Goal: Task Accomplishment & Management: Manage account settings

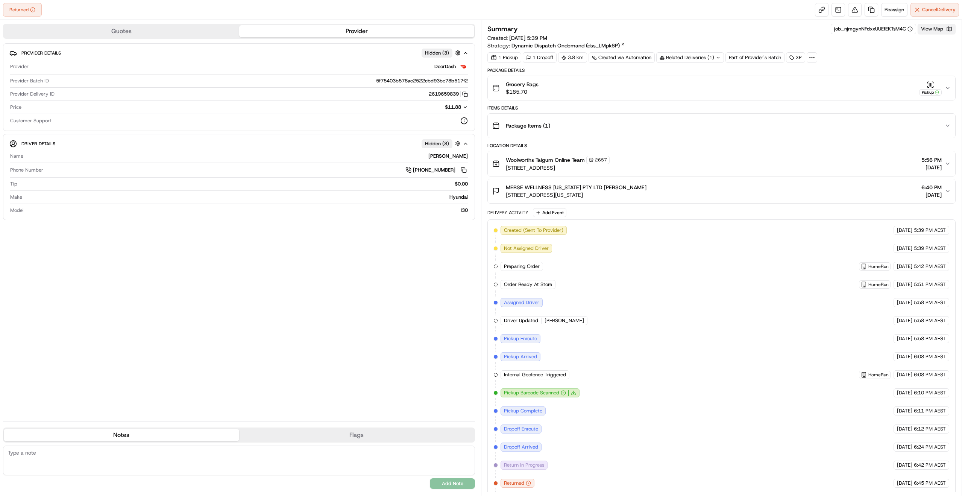
click at [930, 32] on button "View Map" at bounding box center [937, 29] width 38 height 11
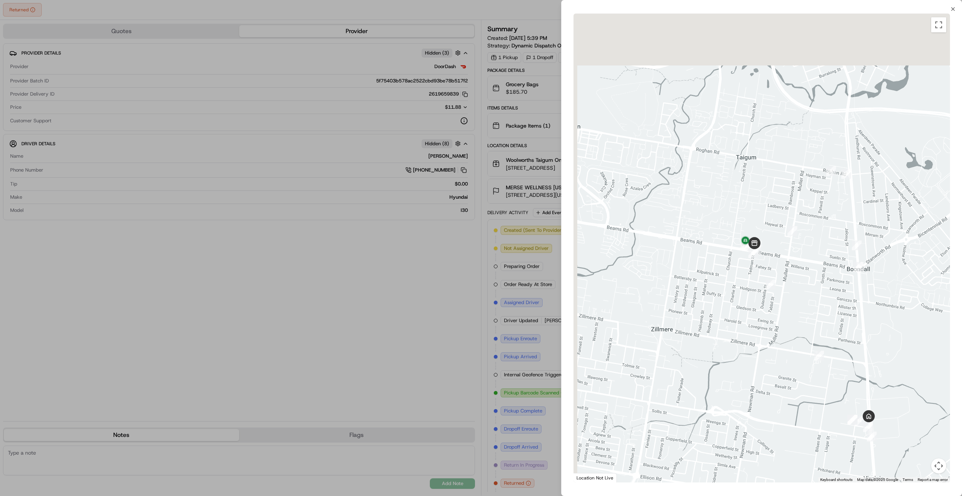
drag, startPoint x: 727, startPoint y: 218, endPoint x: 779, endPoint y: 279, distance: 81.1
click at [775, 275] on div at bounding box center [761, 248] width 376 height 469
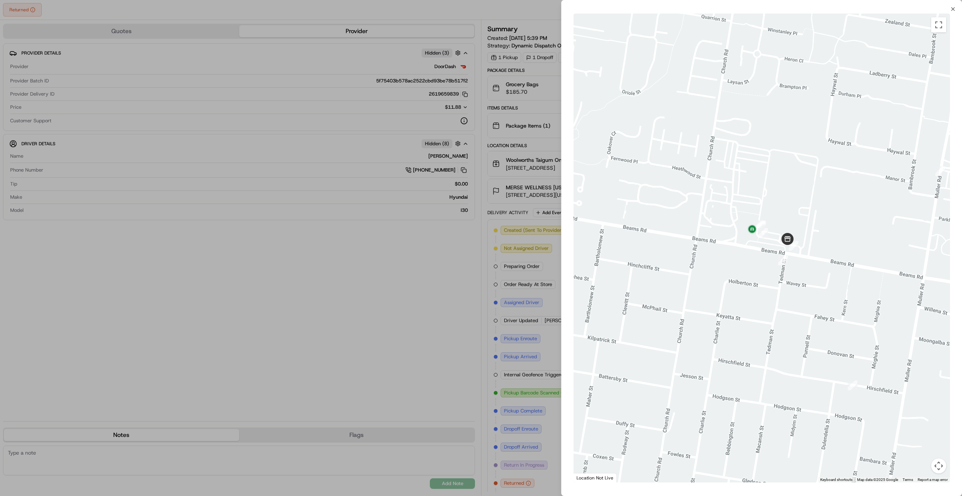
drag, startPoint x: 795, startPoint y: 280, endPoint x: 800, endPoint y: 321, distance: 41.7
click at [800, 320] on div at bounding box center [761, 248] width 376 height 469
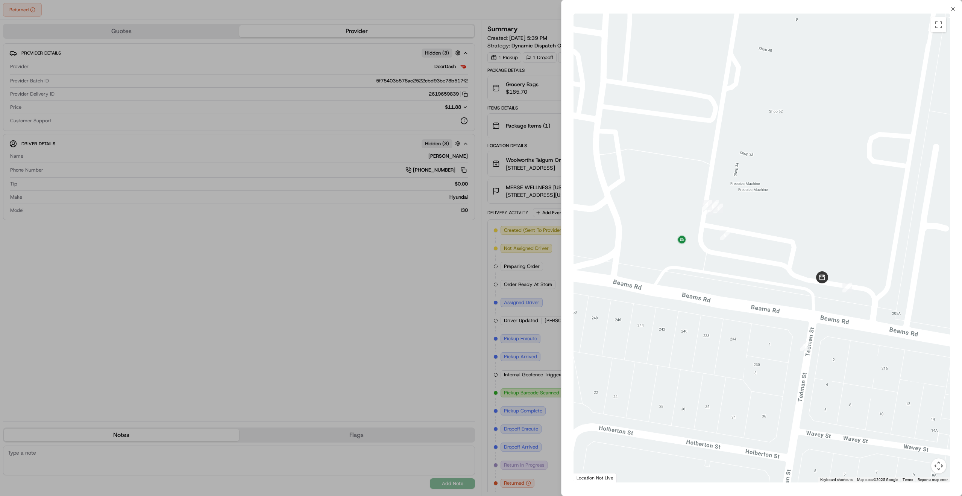
click at [425, 330] on div at bounding box center [481, 248] width 962 height 496
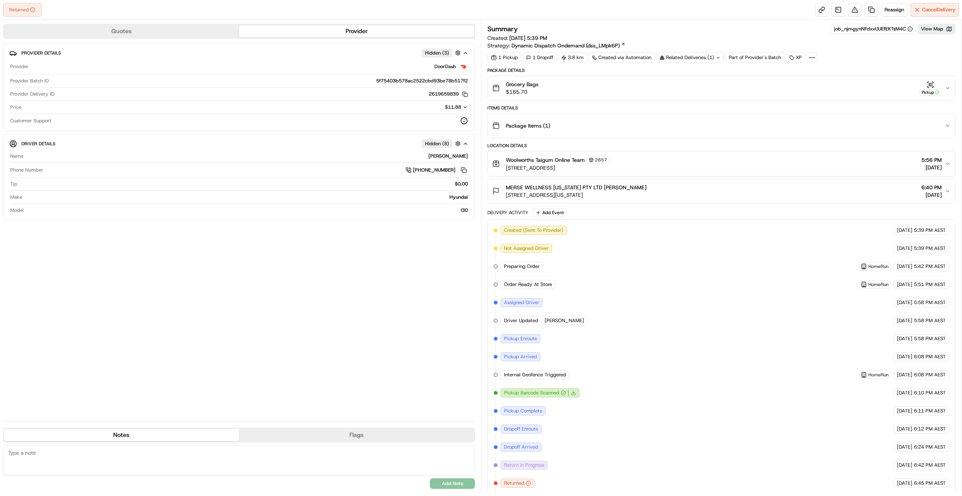
click at [885, 50] on div "Summary job_njmgynNFdxxUUEfEKTsM4C View Map Created: 19/09/2025 5:39 PM Strateg…" at bounding box center [721, 43] width 468 height 39
click at [697, 59] on div "Related Deliveries (1)" at bounding box center [690, 57] width 68 height 11
click at [672, 32] on div "Summary job_njmgynNFdxxUUEfEKTsM4C View Map" at bounding box center [721, 29] width 468 height 11
click at [895, 9] on span "Reassign" at bounding box center [894, 9] width 20 height 7
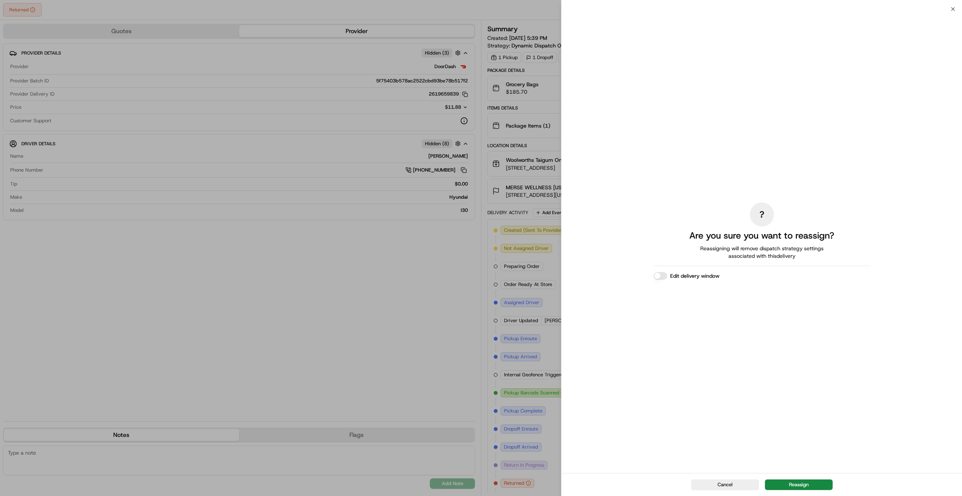
click at [658, 274] on button "Edit delivery window" at bounding box center [661, 276] width 14 height 8
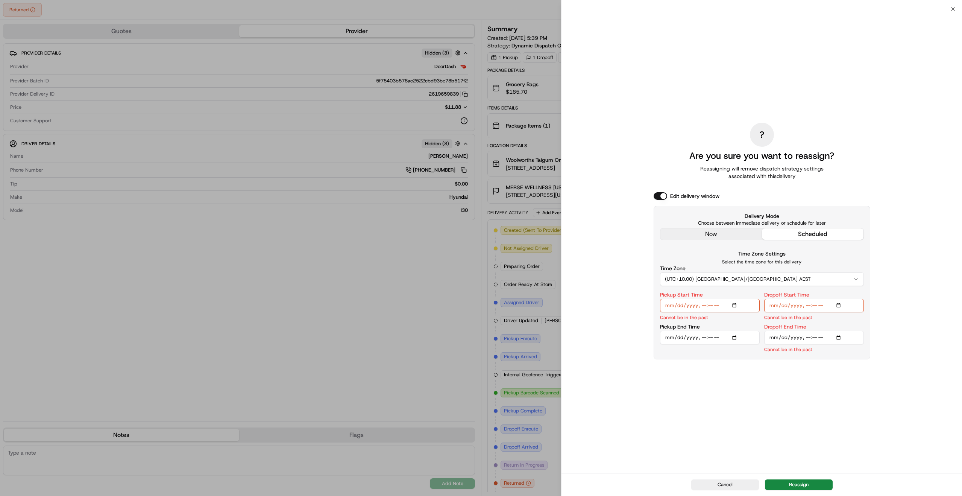
click at [736, 305] on input "Pickup Start Time" at bounding box center [710, 306] width 100 height 14
type input "[DATE]T20:50"
click at [828, 355] on div "Delivery Mode Choose between immediate delivery or schedule for later now sched…" at bounding box center [762, 282] width 217 height 153
click at [842, 303] on input "Dropoff Start Time" at bounding box center [814, 306] width 100 height 14
type input "[DATE]T09:00"
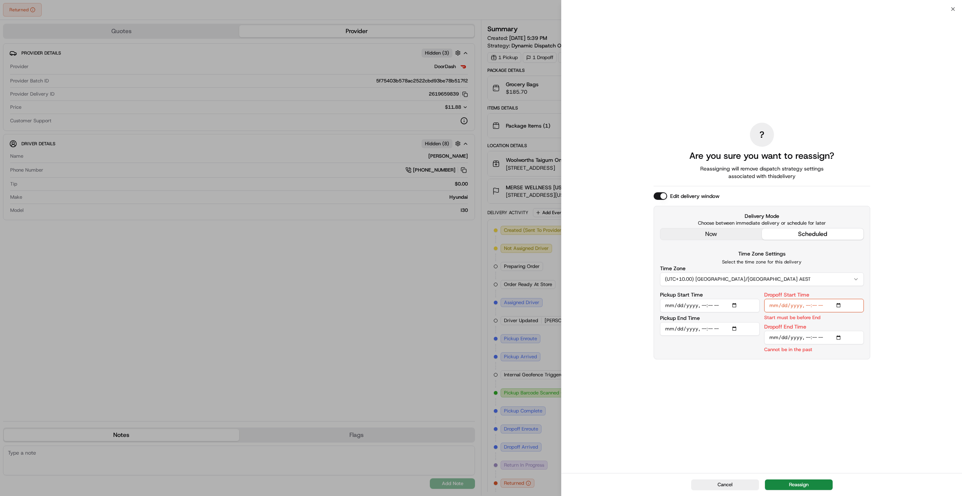
click at [903, 294] on div "? Are you sure you want to reassign? Reassigning will remove dispatch strategy …" at bounding box center [761, 241] width 401 height 464
click at [735, 305] on input "Pickup Start Time" at bounding box center [710, 306] width 100 height 14
type input "[DATE]T08:50"
drag, startPoint x: 925, startPoint y: 303, endPoint x: 920, endPoint y: 303, distance: 4.9
click at [926, 303] on div "? Are you sure you want to reassign? Reassigning will remove dispatch strategy …" at bounding box center [761, 241] width 401 height 464
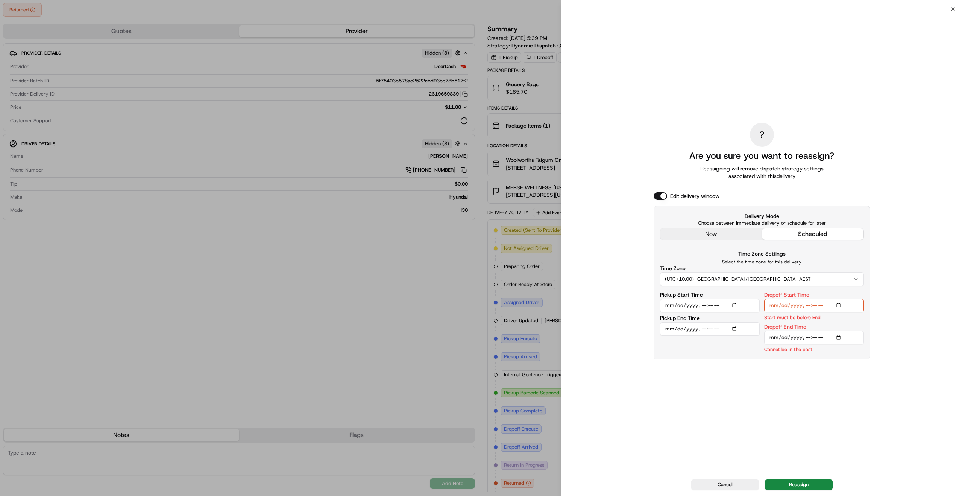
click at [841, 335] on input "Dropoff End Time" at bounding box center [814, 338] width 100 height 14
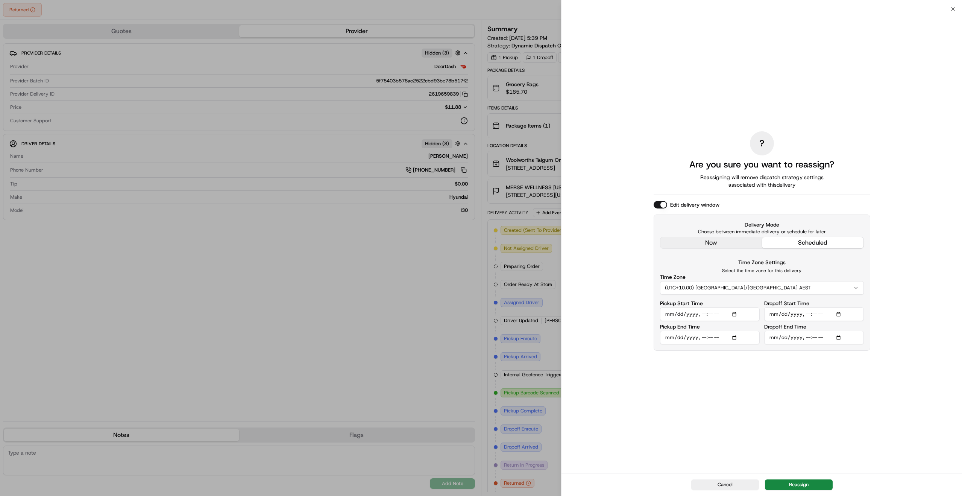
click at [926, 365] on div "? Are you sure you want to reassign? Reassigning will remove dispatch strategy …" at bounding box center [761, 241] width 401 height 464
click at [839, 338] on input "Dropoff End Time" at bounding box center [814, 338] width 100 height 14
type input "[DATE]T10:00"
click at [913, 325] on div "? Are you sure you want to reassign? Reassigning will remove dispatch strategy …" at bounding box center [761, 241] width 401 height 464
click at [792, 484] on button "Reassign" at bounding box center [799, 484] width 68 height 11
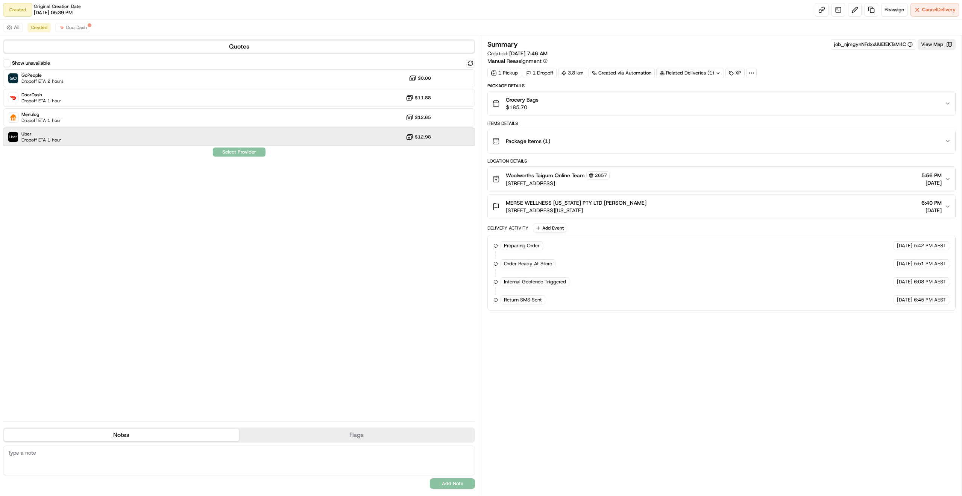
click at [67, 139] on div "Uber Dropoff ETA 1 hour $12.98" at bounding box center [239, 137] width 472 height 18
click at [255, 153] on button "Assign Provider" at bounding box center [238, 151] width 53 height 9
